Goal: Task Accomplishment & Management: Complete application form

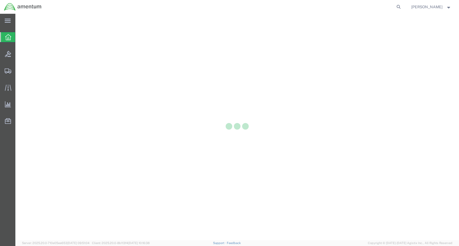
click at [4, 71] on div at bounding box center [7, 70] width 15 height 11
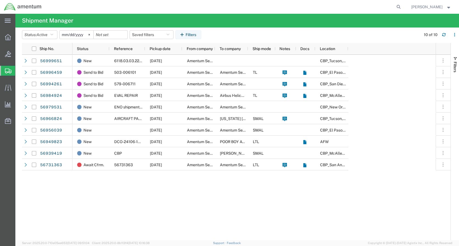
click at [7, 35] on icon at bounding box center [8, 37] width 6 height 6
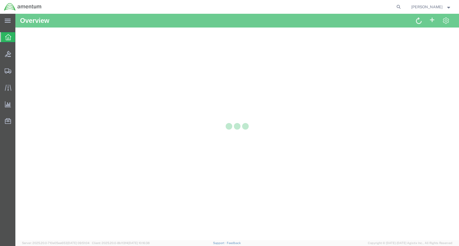
click at [7, 20] on icon at bounding box center [8, 21] width 6 height 4
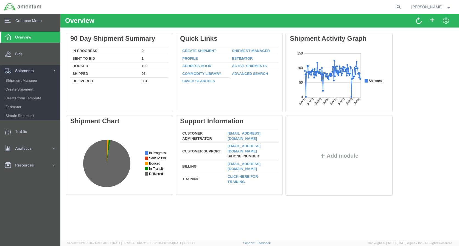
click at [32, 90] on span "Create Shipment" at bounding box center [30, 89] width 51 height 11
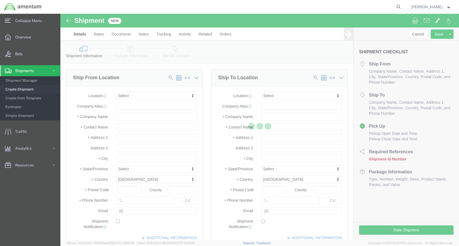
select select
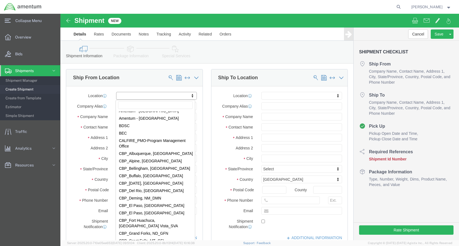
scroll to position [989, 0]
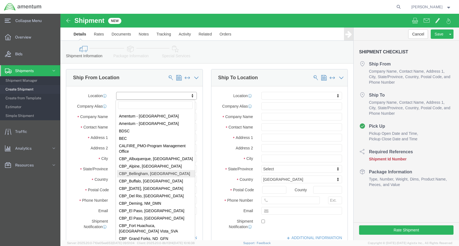
select select "49918"
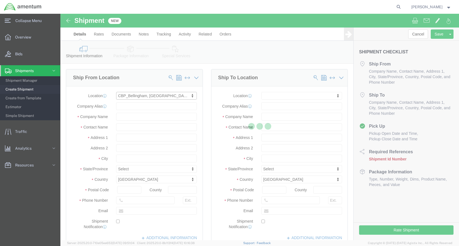
select select "WA"
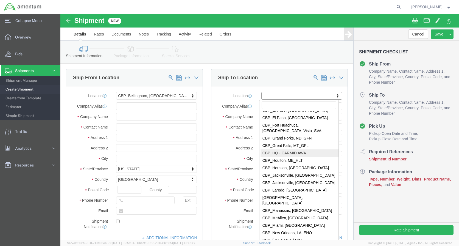
scroll to position [1099, 0]
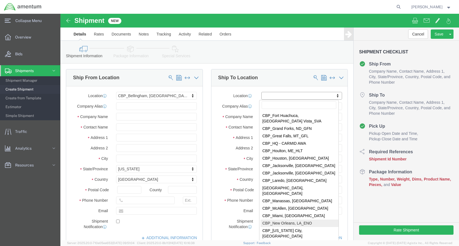
select select "49932"
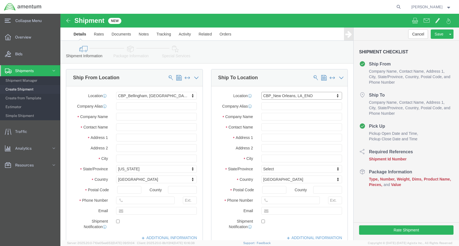
select select "LA"
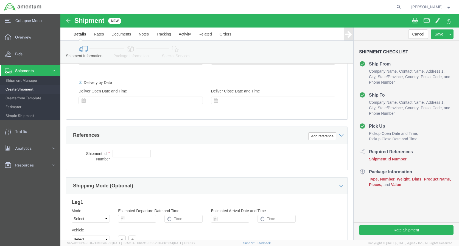
scroll to position [247, 0]
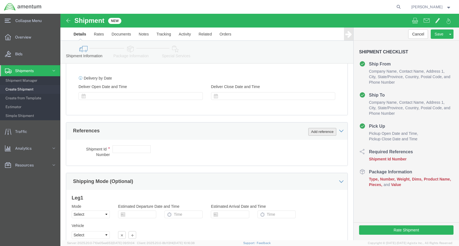
click button "Add reference"
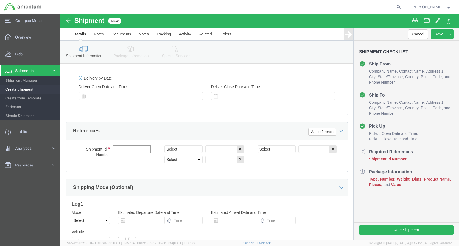
click input "text"
type input "615-007383"
select select "CUSTREF"
paste input "615-007383"
type input "615-007383"
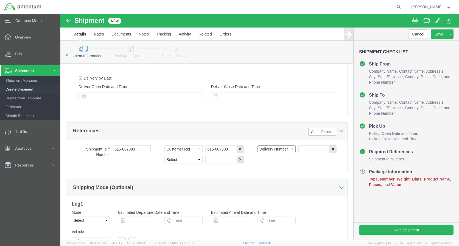
select select "DEPT"
type input "c"
type input "CBP"
select select "PROJNUM"
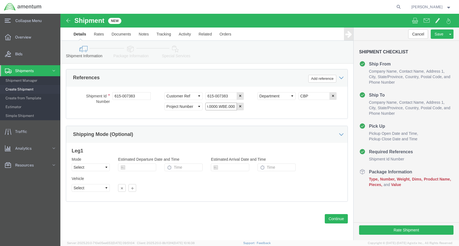
type input "6118.03.03.2219.0000.WBE.000"
click button "Continue"
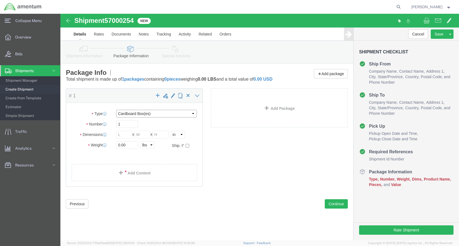
click select "Select BCK Boxes Bale(s) Basket(s) Bolt(s) Bottle(s) Buckets Bulk Bundle(s) Can…"
select select "ENV"
click select "Select BCK Boxes Bale(s) Basket(s) Bolt(s) Bottle(s) Buckets Bulk Bundle(s) Can…"
type input "9.50"
type input "12.50"
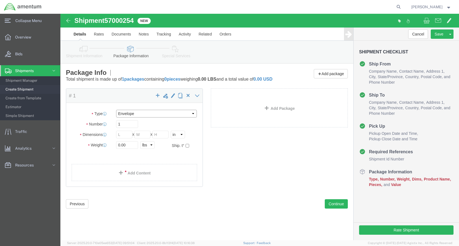
type input "0.25"
type input "1"
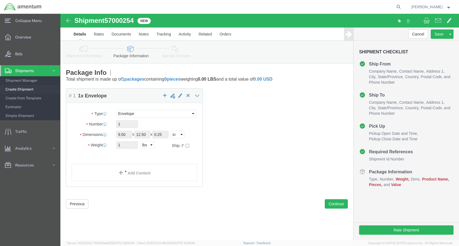
click link "Add Content"
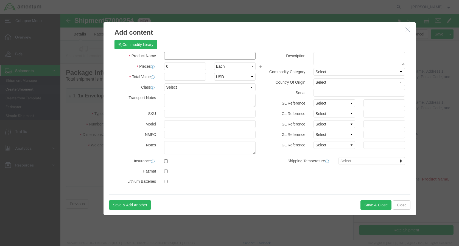
click input "text"
type input "AC PART"
type input "500"
click input "0"
type input "1"
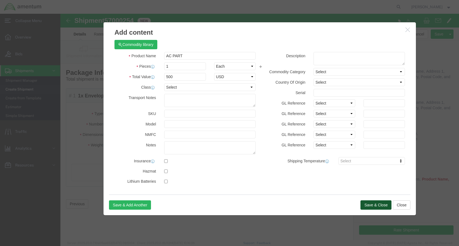
click button "Save & Close"
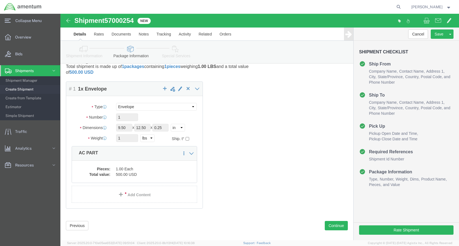
scroll to position [19, 0]
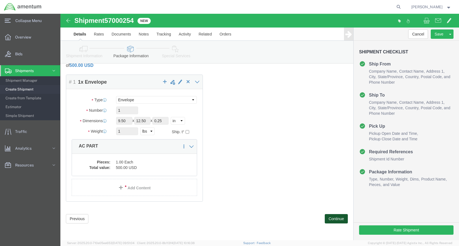
click button "Continue"
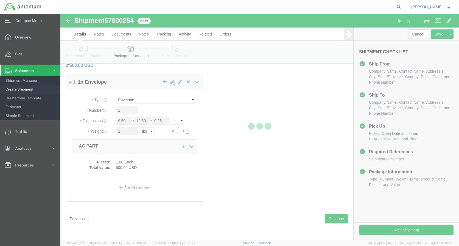
select select
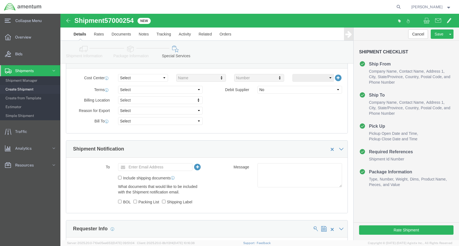
scroll to position [239, 0]
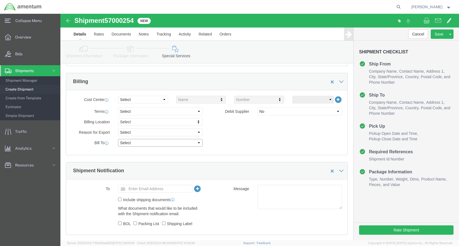
click select "Select Recipient Account Sender/Shipper Third Party Account"
select select "SHIP"
click select "Select Recipient Account Sender/Shipper Third Party Account"
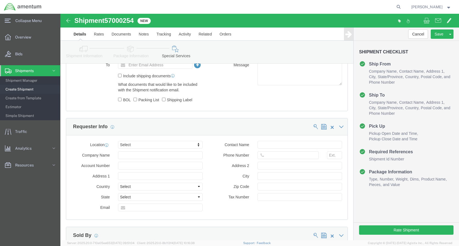
scroll to position [376, 0]
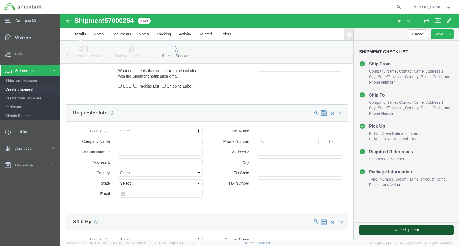
click button "Rate Shipment"
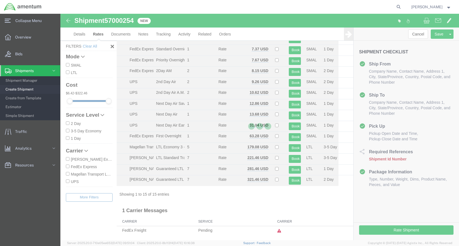
scroll to position [39, 0]
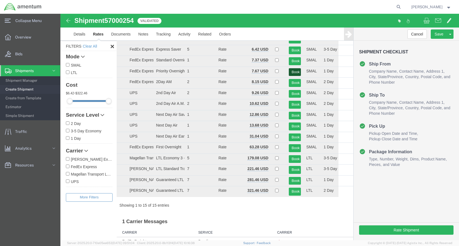
click at [293, 73] on button "Book" at bounding box center [295, 72] width 12 height 8
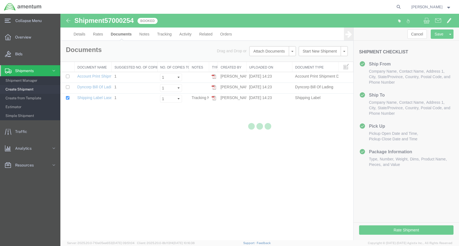
scroll to position [0, 0]
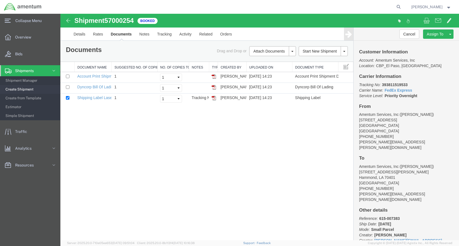
click at [215, 96] on img at bounding box center [214, 98] width 4 height 4
click at [78, 32] on link "Details" at bounding box center [80, 33] width 20 height 13
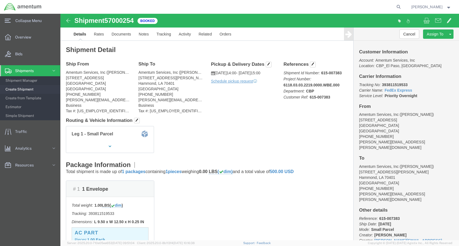
click p "[DATE] 14:00 - [DATE] 15:00"
click icon
click link "Schedule pickup request"
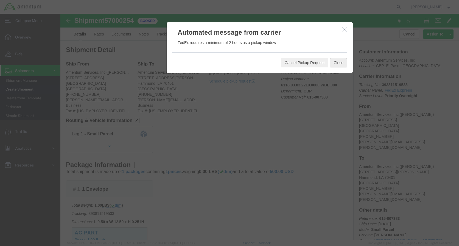
click button "Close"
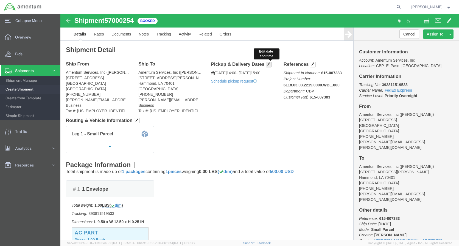
click span "button"
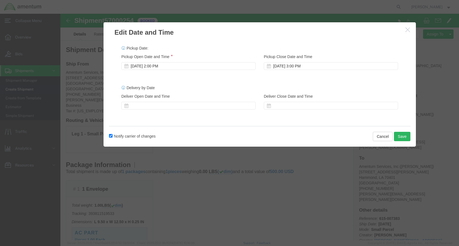
click div "[DATE] 2:00 PM"
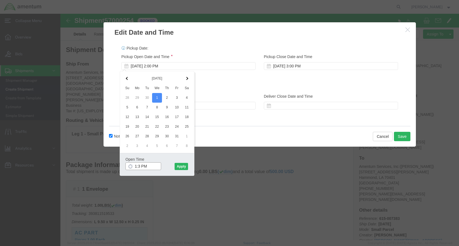
type input "1:30 PM"
click button "Apply"
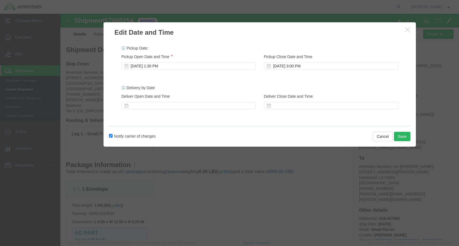
click div "[DATE] 3:00 PM"
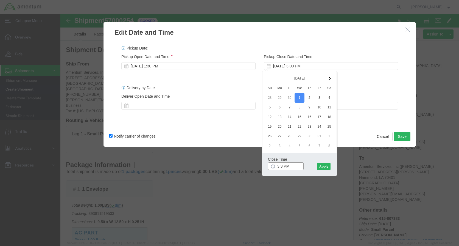
type input "3:30 PM"
click button "Apply"
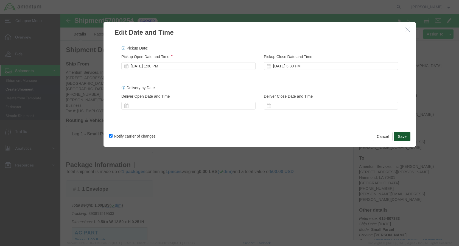
click button "Save"
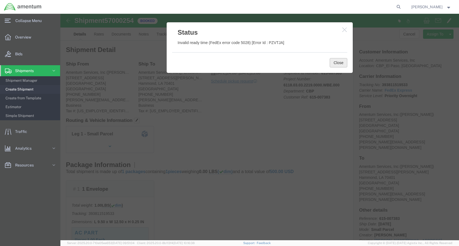
click button "Close"
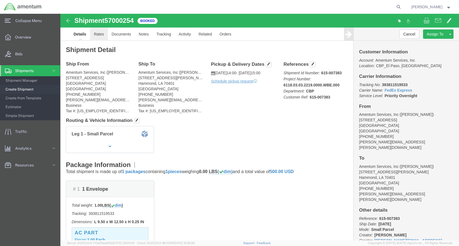
click link "Rates"
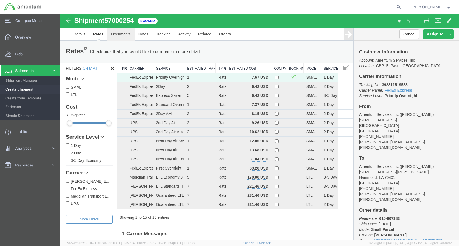
click at [120, 34] on link "Documents" at bounding box center [120, 33] width 27 height 13
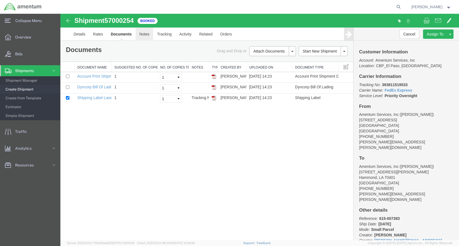
click at [145, 34] on link "Notes" at bounding box center [145, 33] width 18 height 13
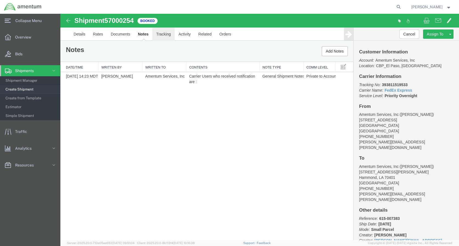
click at [161, 36] on link "Tracking" at bounding box center [163, 33] width 22 height 13
